Goal: Transaction & Acquisition: Purchase product/service

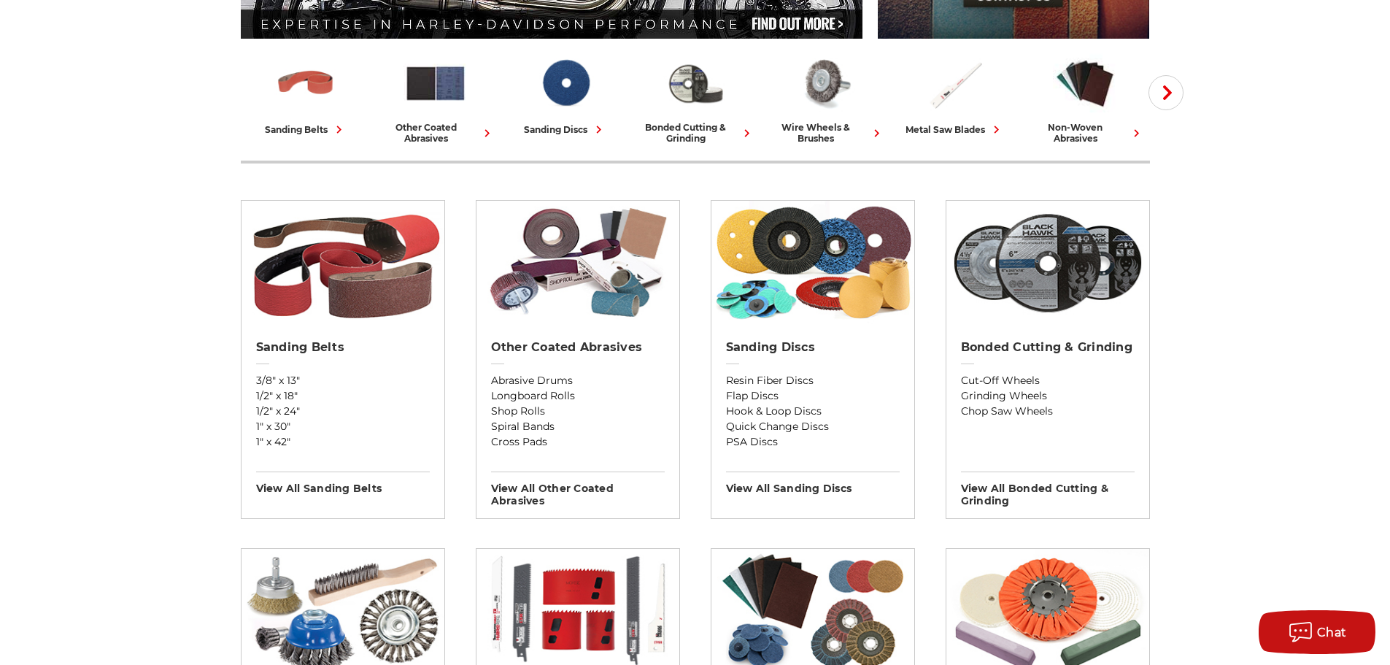
scroll to position [365, 0]
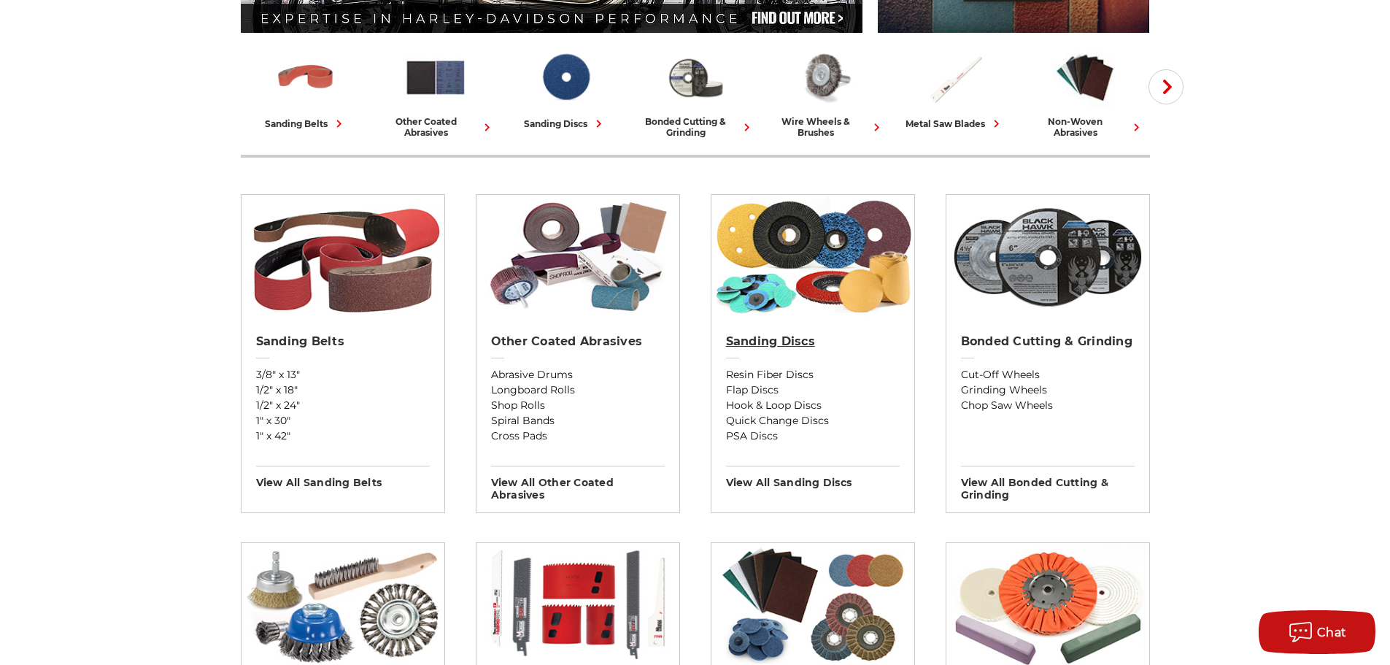
click at [768, 338] on h2 "Sanding Discs" at bounding box center [813, 341] width 174 height 15
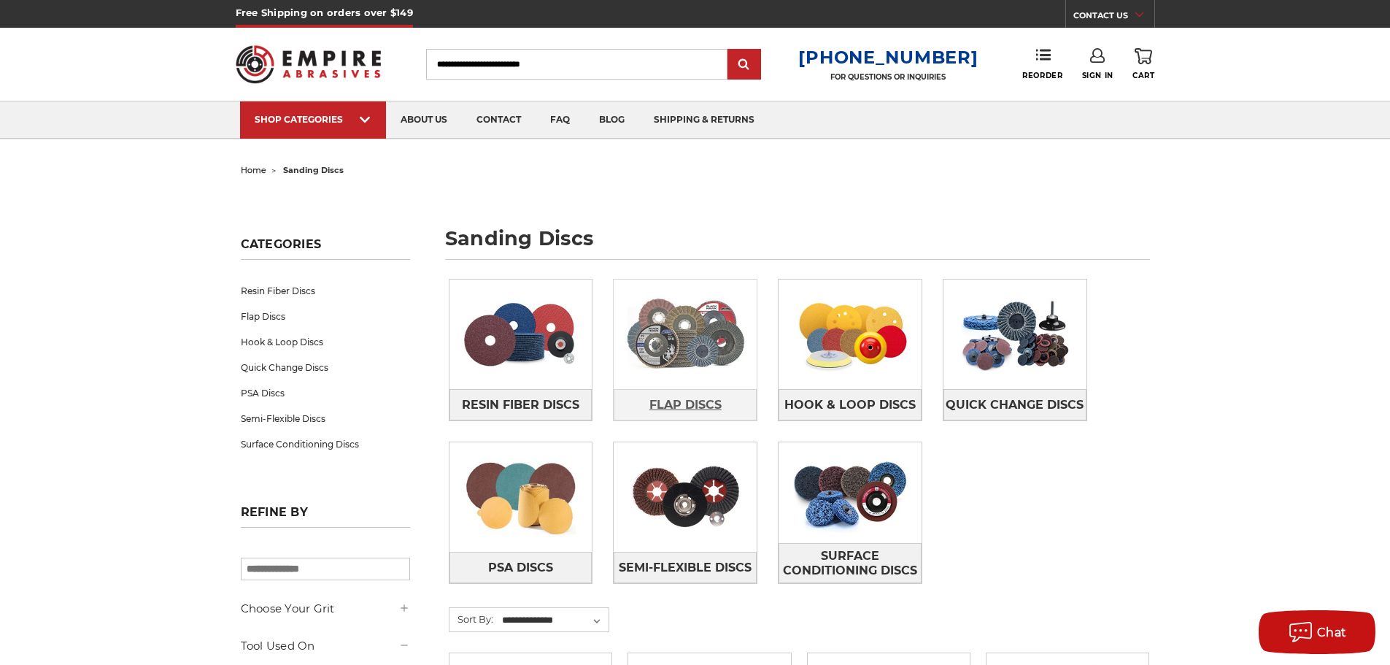
click at [696, 396] on span "Flap Discs" at bounding box center [685, 405] width 72 height 25
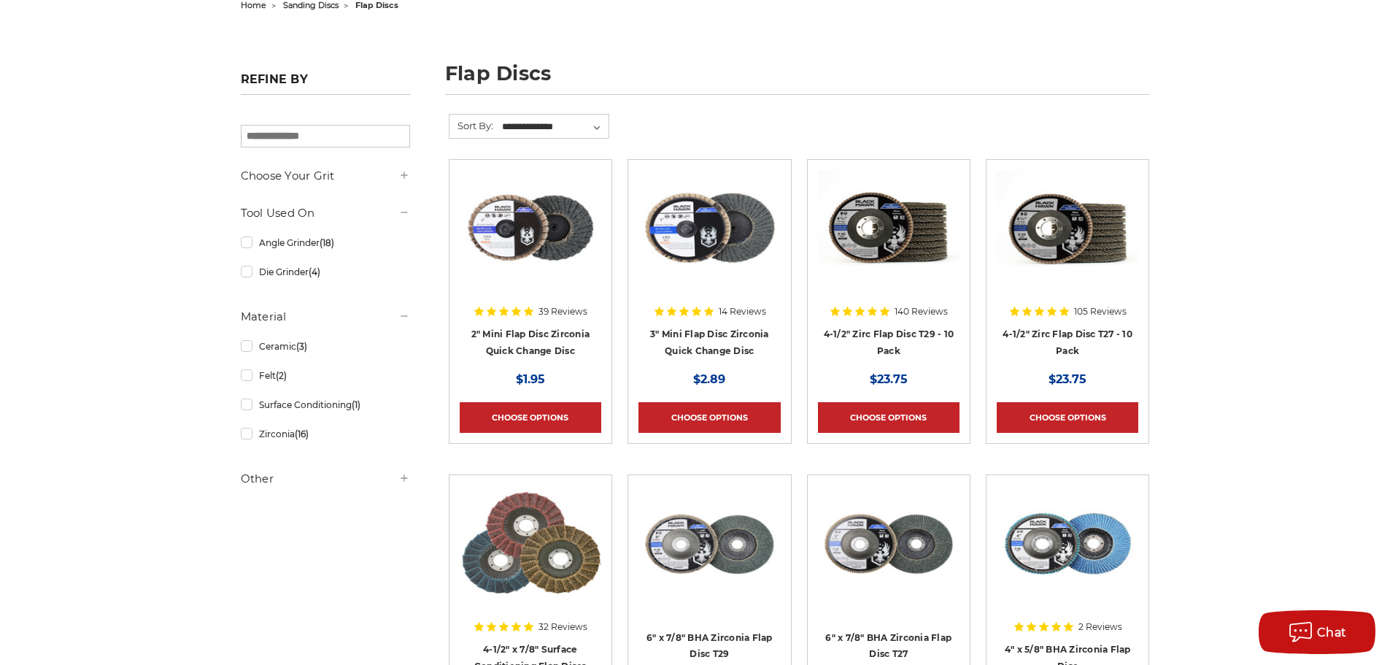
scroll to position [146, 0]
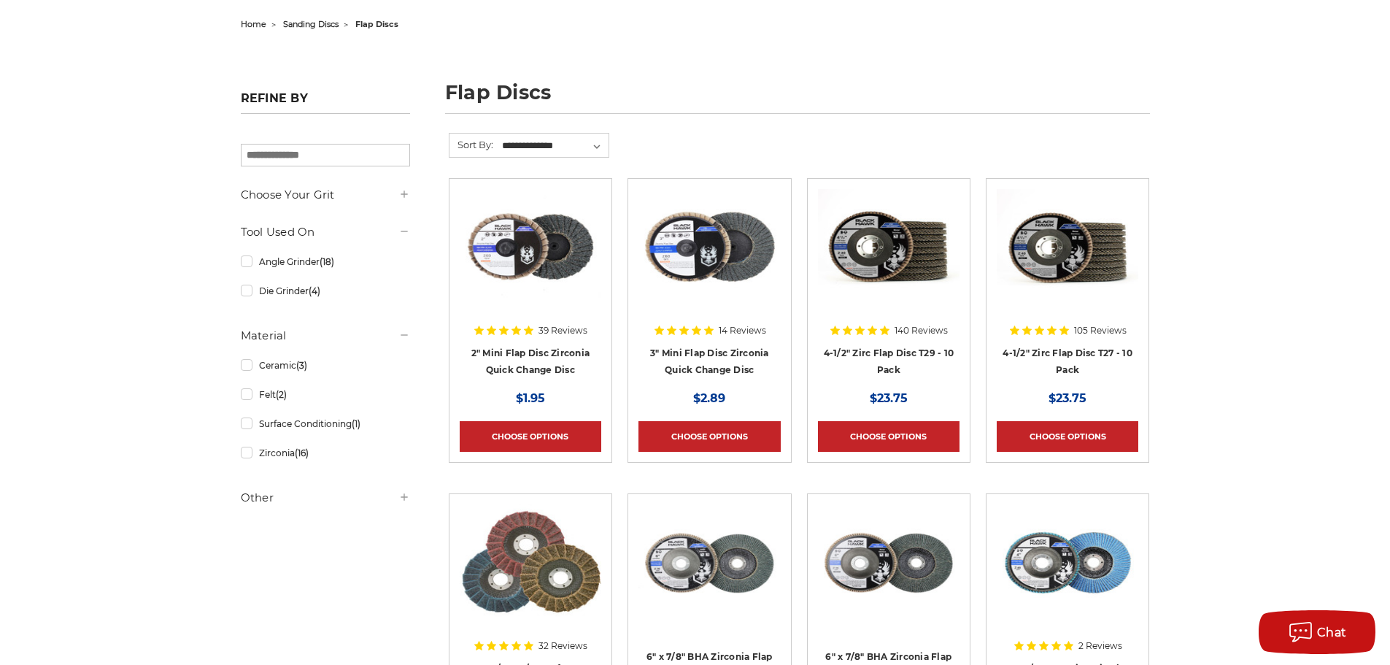
click at [1066, 354] on div at bounding box center [1068, 282] width 142 height 187
